Goal: Task Accomplishment & Management: Manage account settings

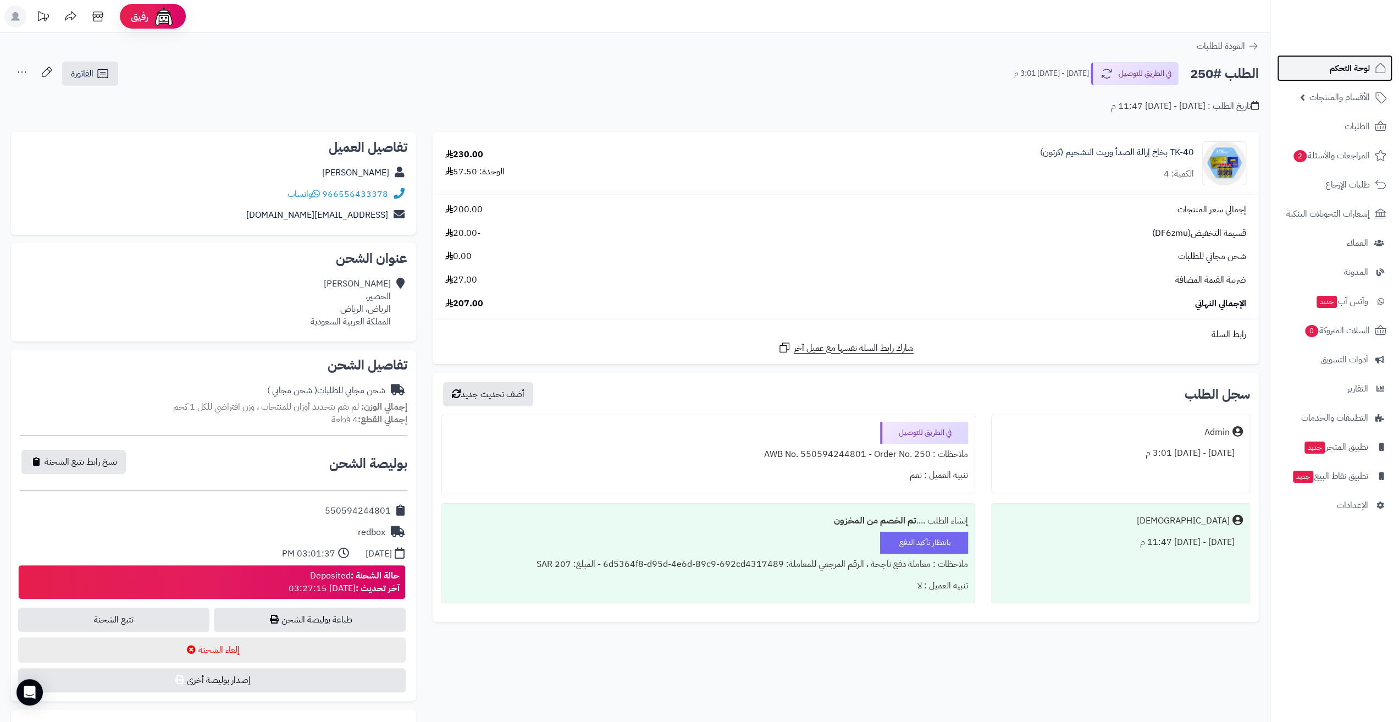
click at [1359, 72] on span "لوحة التحكم" at bounding box center [1350, 67] width 40 height 15
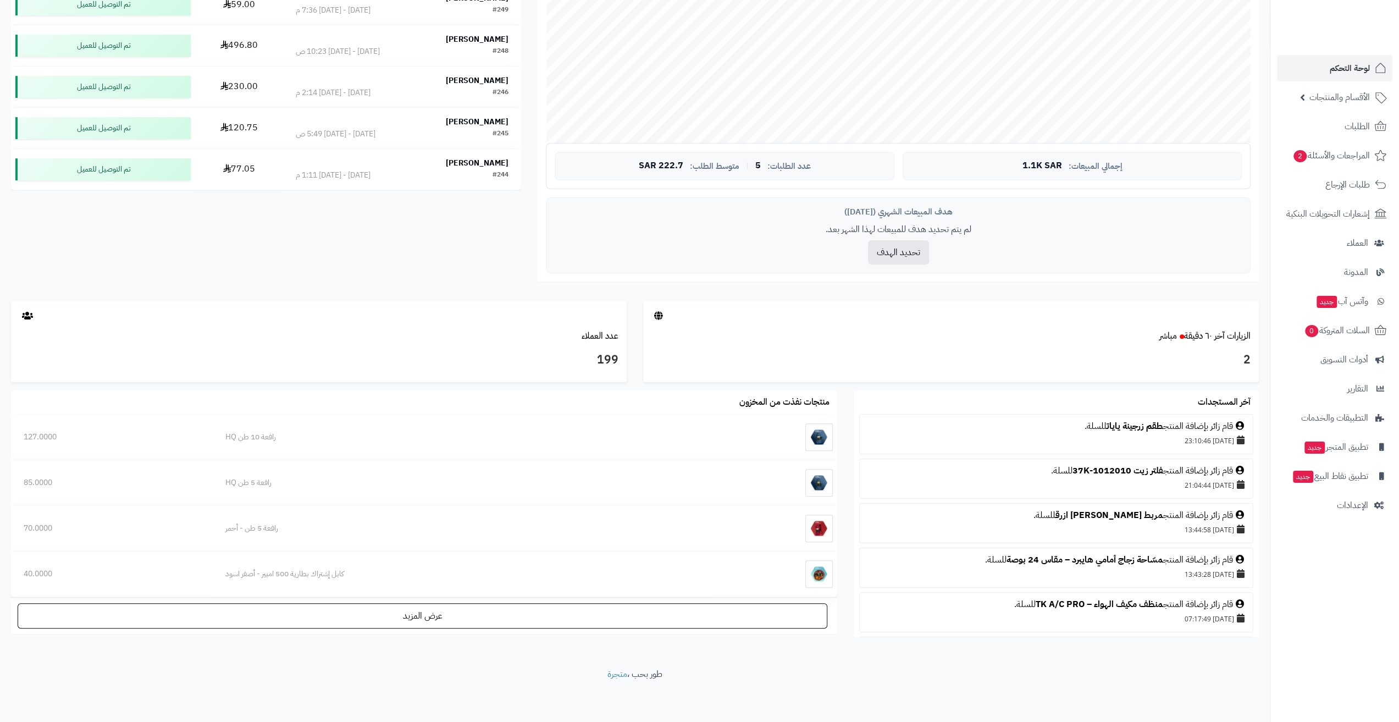
scroll to position [165, 0]
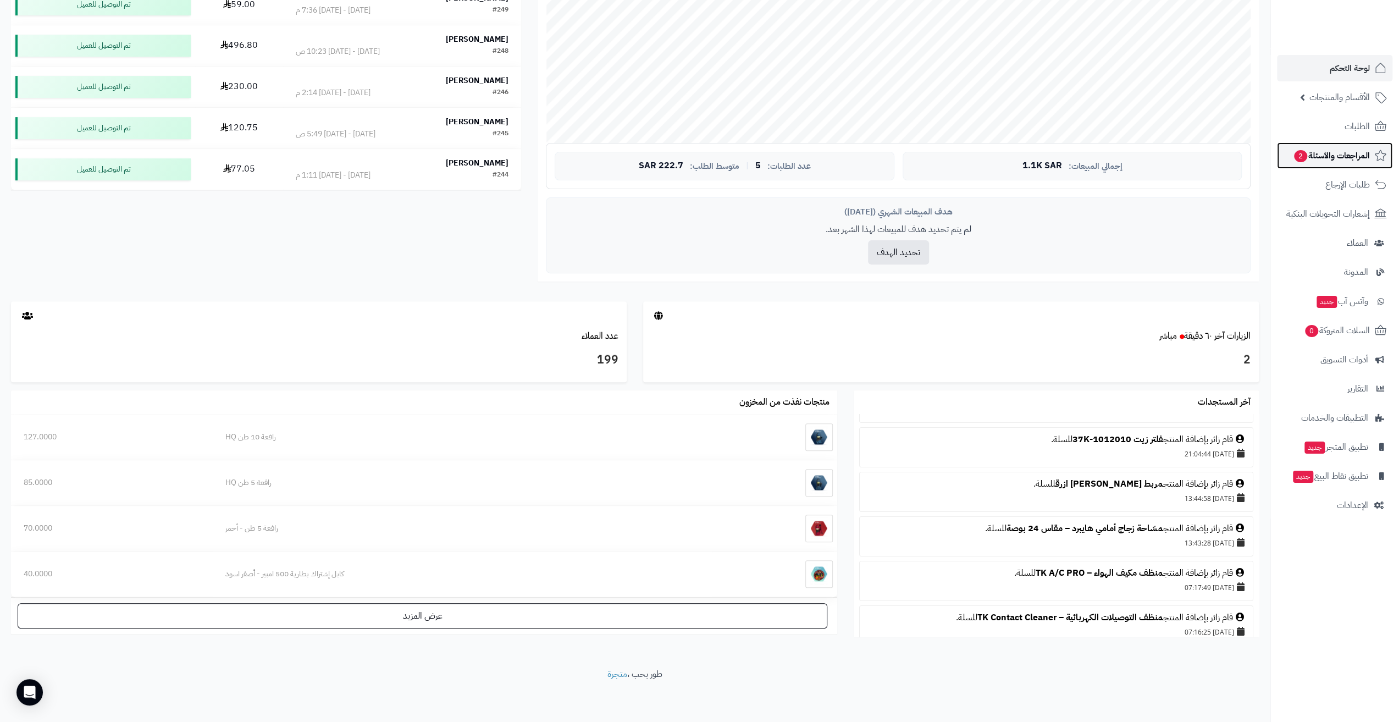
click at [1330, 157] on span "المراجعات والأسئلة 2" at bounding box center [1331, 155] width 77 height 15
